Goal: Task Accomplishment & Management: Manage account settings

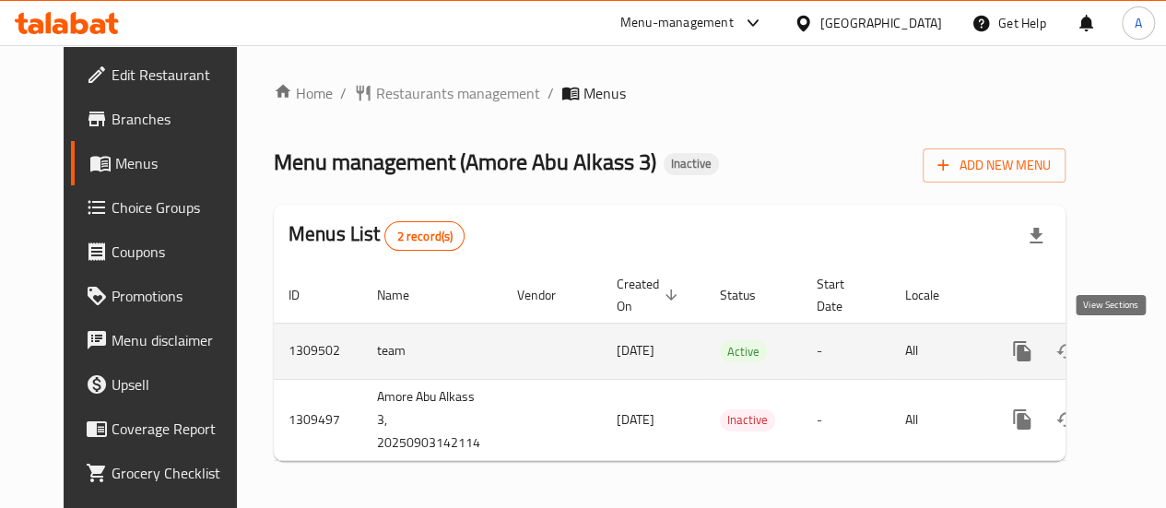
click at [1144, 358] on icon "enhanced table" at bounding box center [1155, 351] width 22 height 22
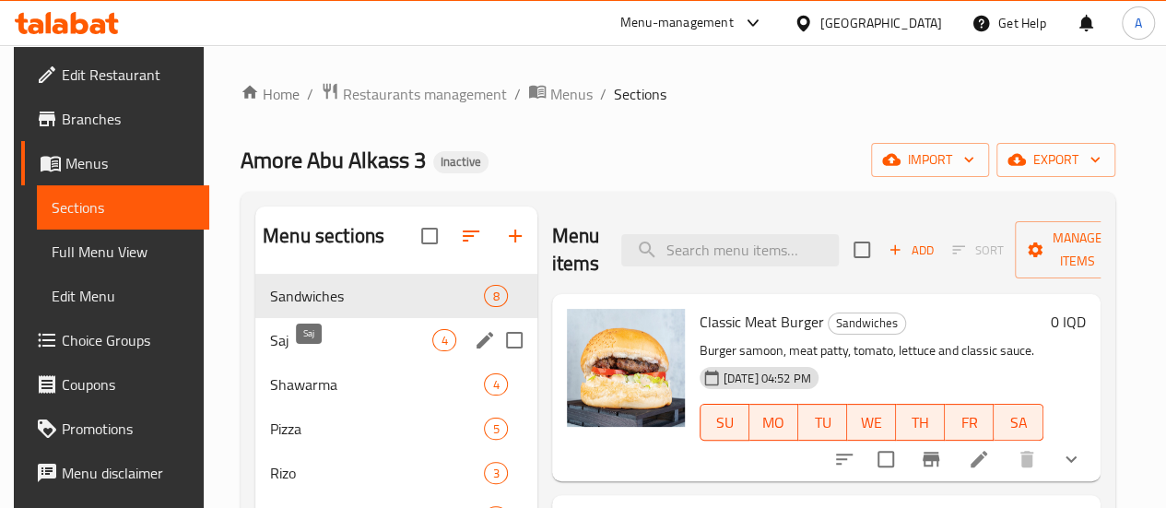
click at [323, 351] on span "Saj" at bounding box center [351, 340] width 162 height 22
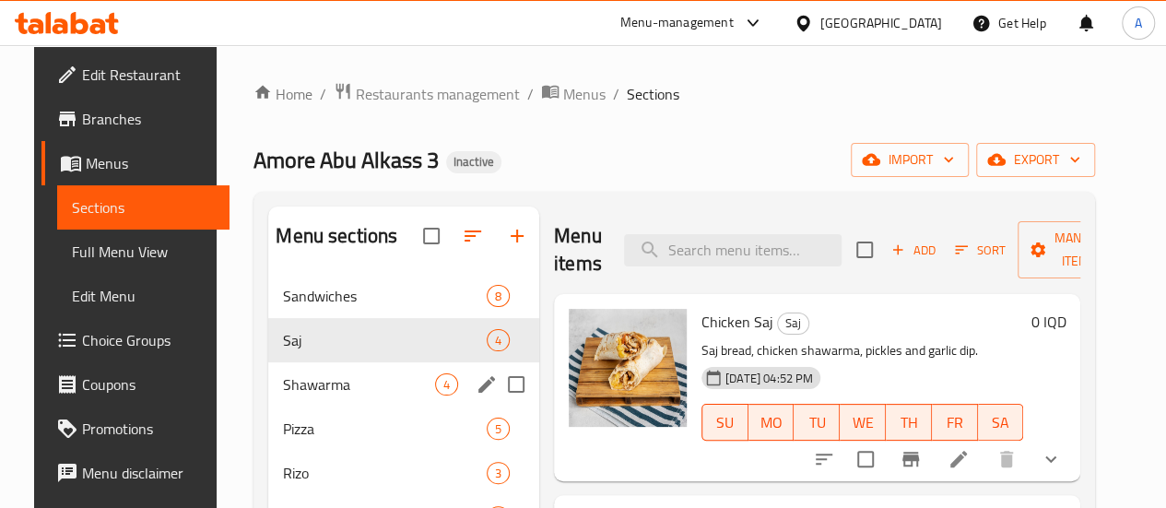
click at [268, 406] on div "Shawarma 4" at bounding box center [403, 384] width 271 height 44
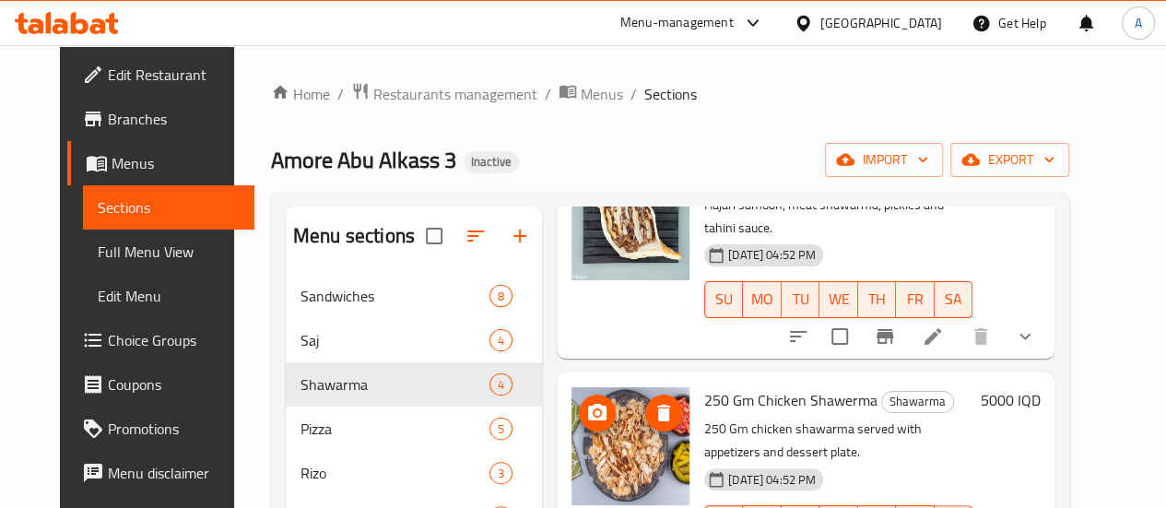
scroll to position [258, 0]
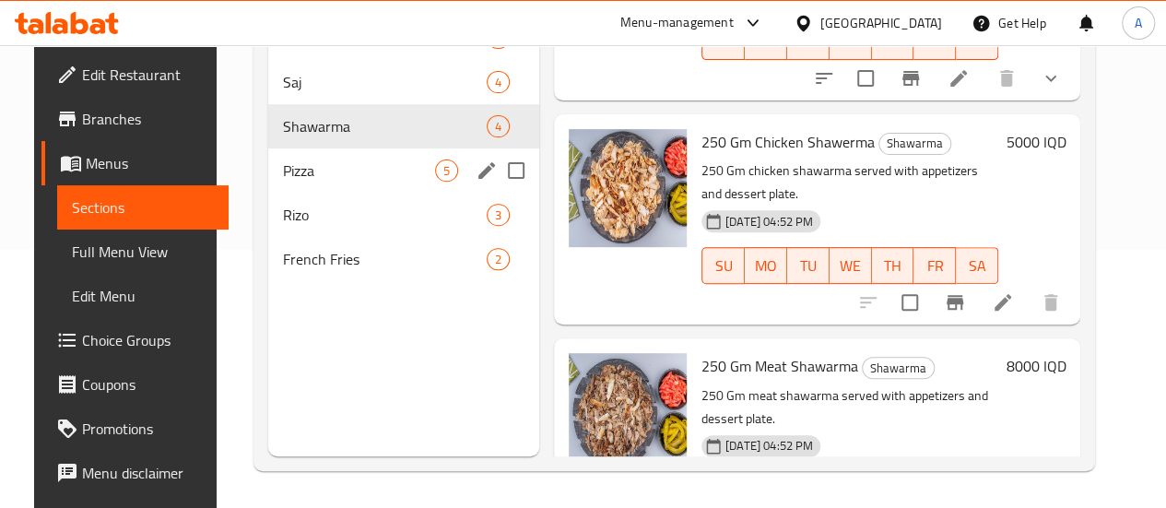
click at [316, 182] on span "Pizza" at bounding box center [359, 170] width 152 height 22
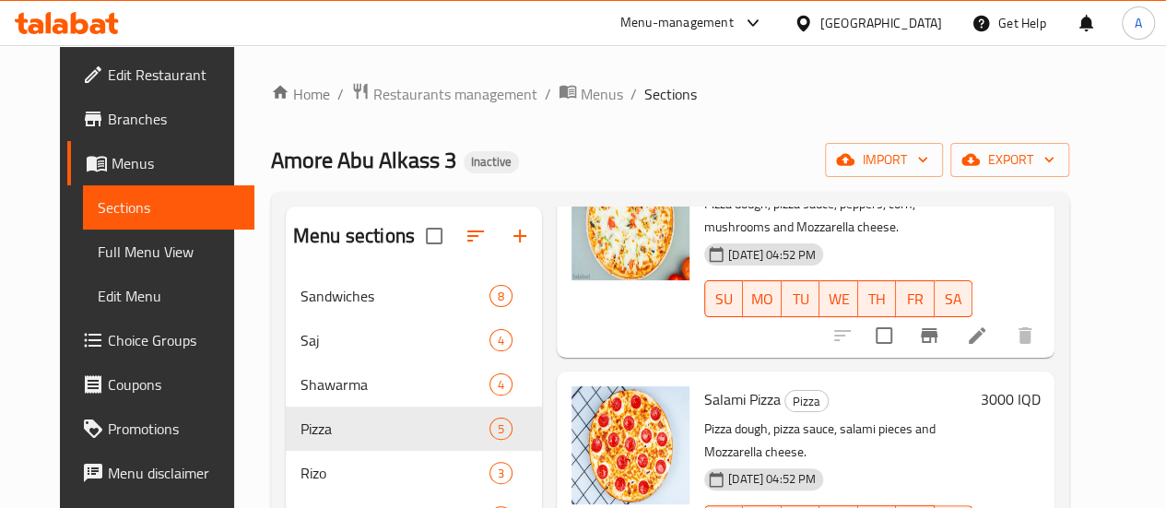
scroll to position [258, 0]
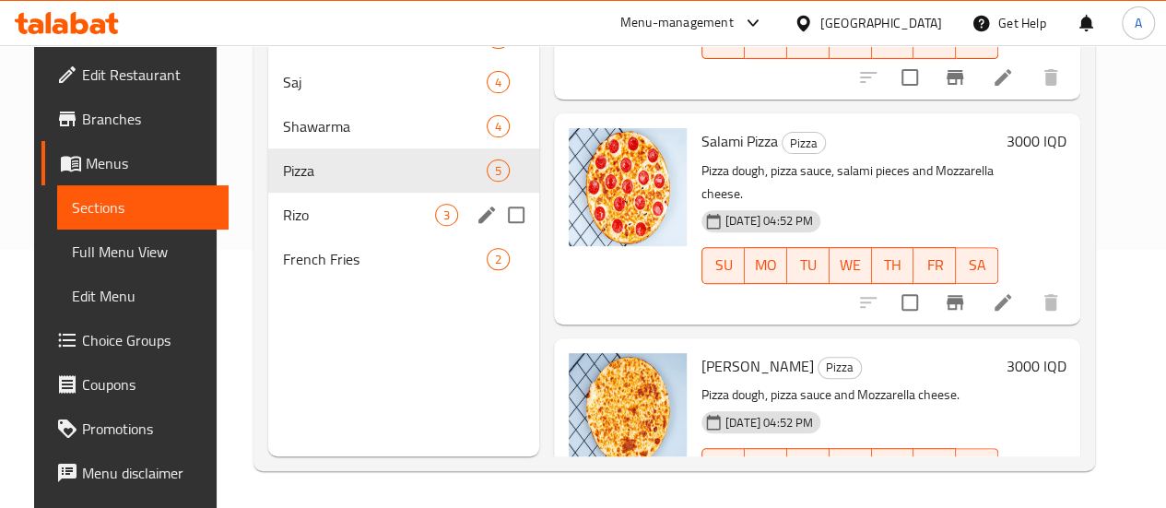
click at [316, 229] on div "Rizo 3" at bounding box center [403, 215] width 271 height 44
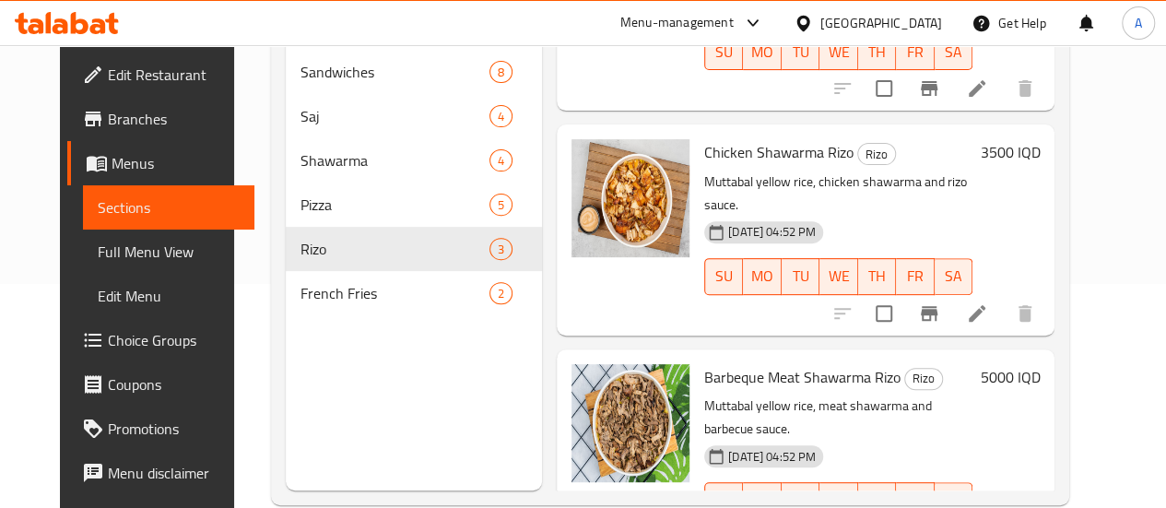
scroll to position [258, 0]
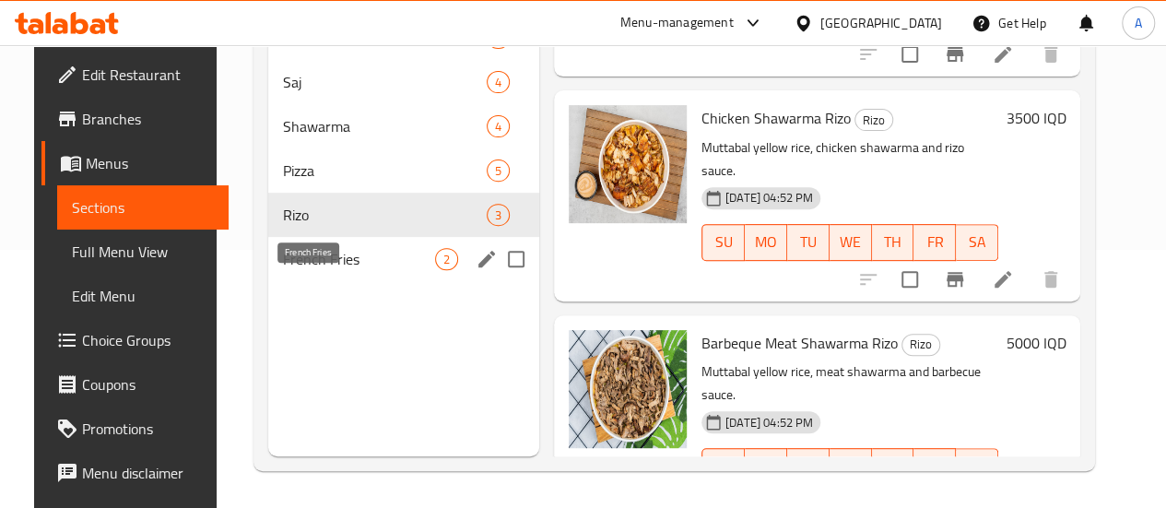
click at [300, 270] on span "French Fries" at bounding box center [359, 259] width 152 height 22
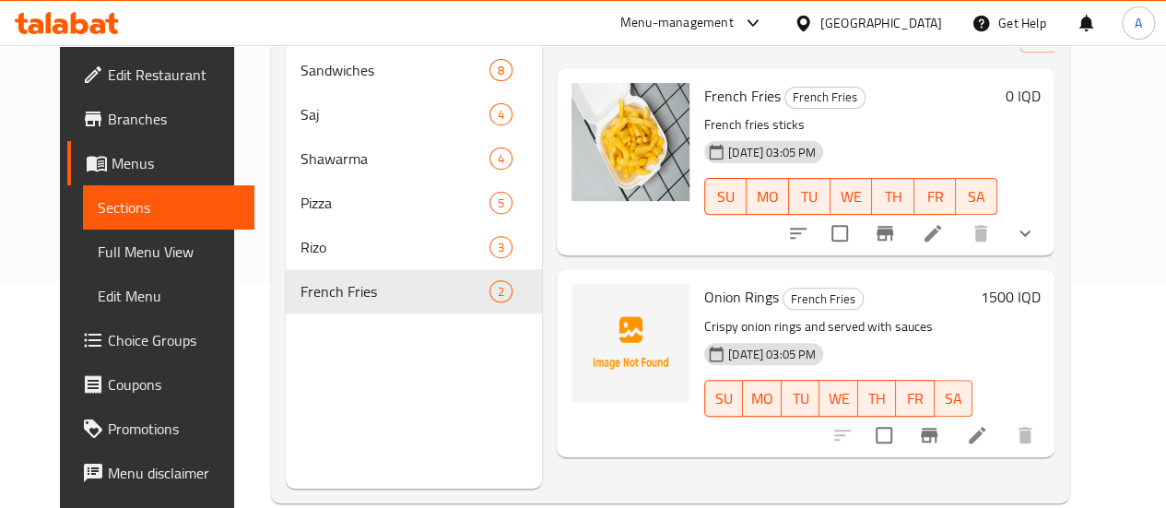
scroll to position [241, 0]
